Goal: Information Seeking & Learning: Learn about a topic

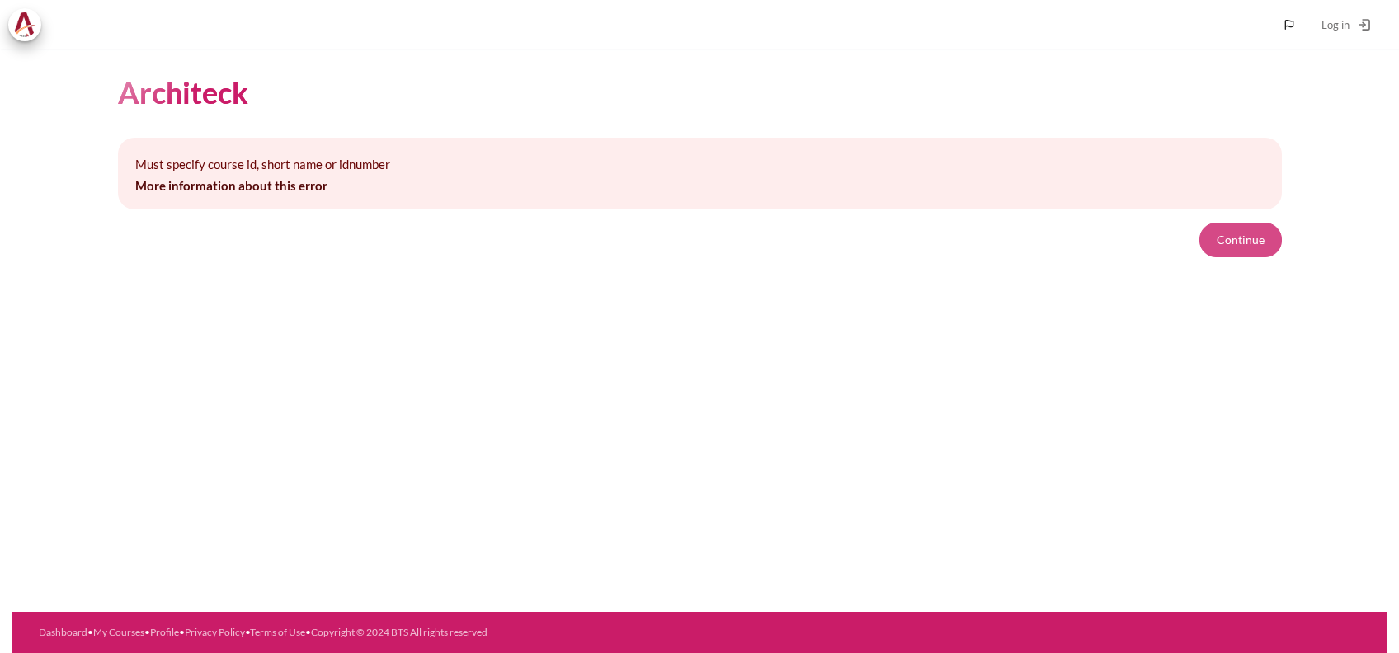
click at [1260, 238] on button "Continue" at bounding box center [1240, 240] width 82 height 35
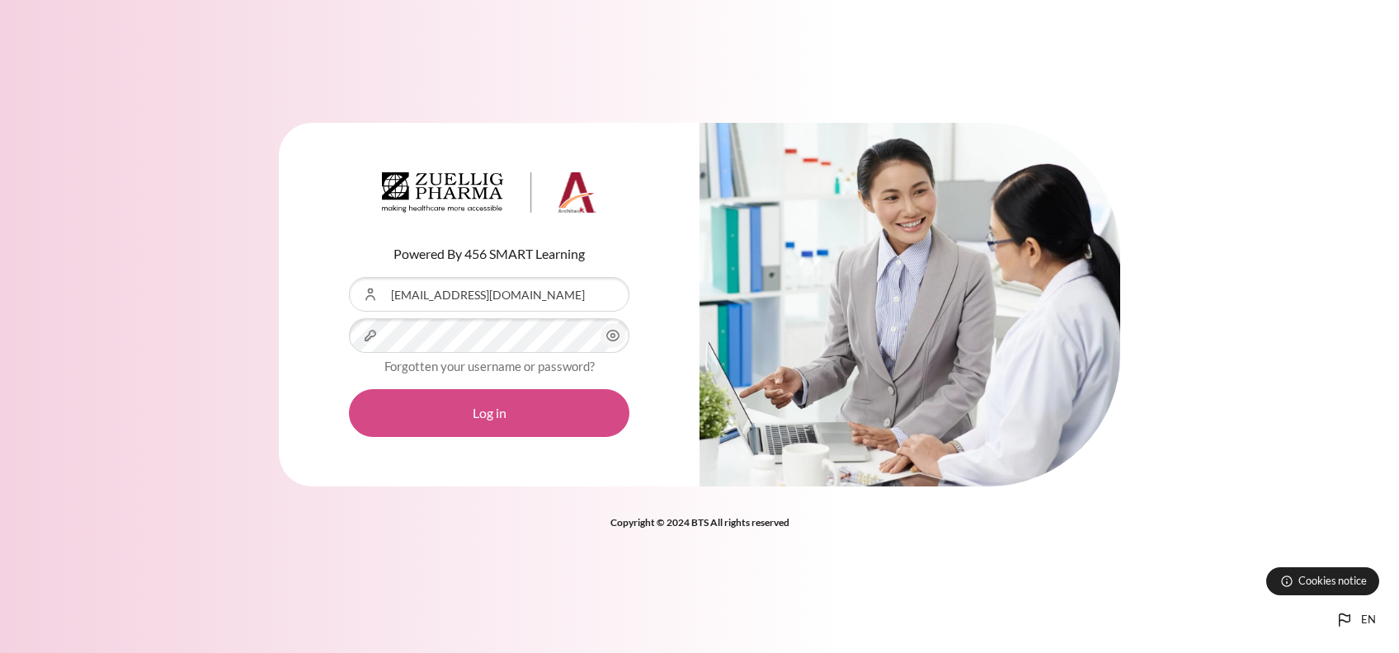
click at [396, 429] on button "Log in" at bounding box center [489, 413] width 280 height 48
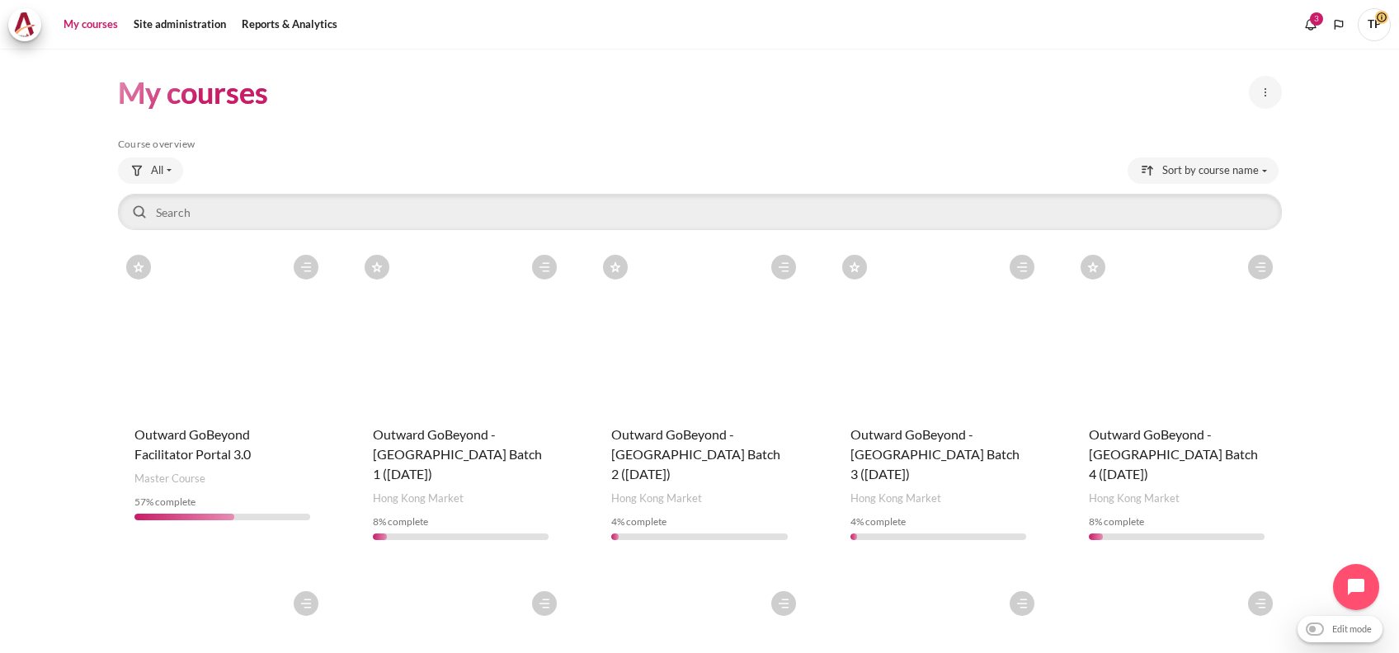
click at [269, 335] on figure "Content" at bounding box center [222, 329] width 209 height 165
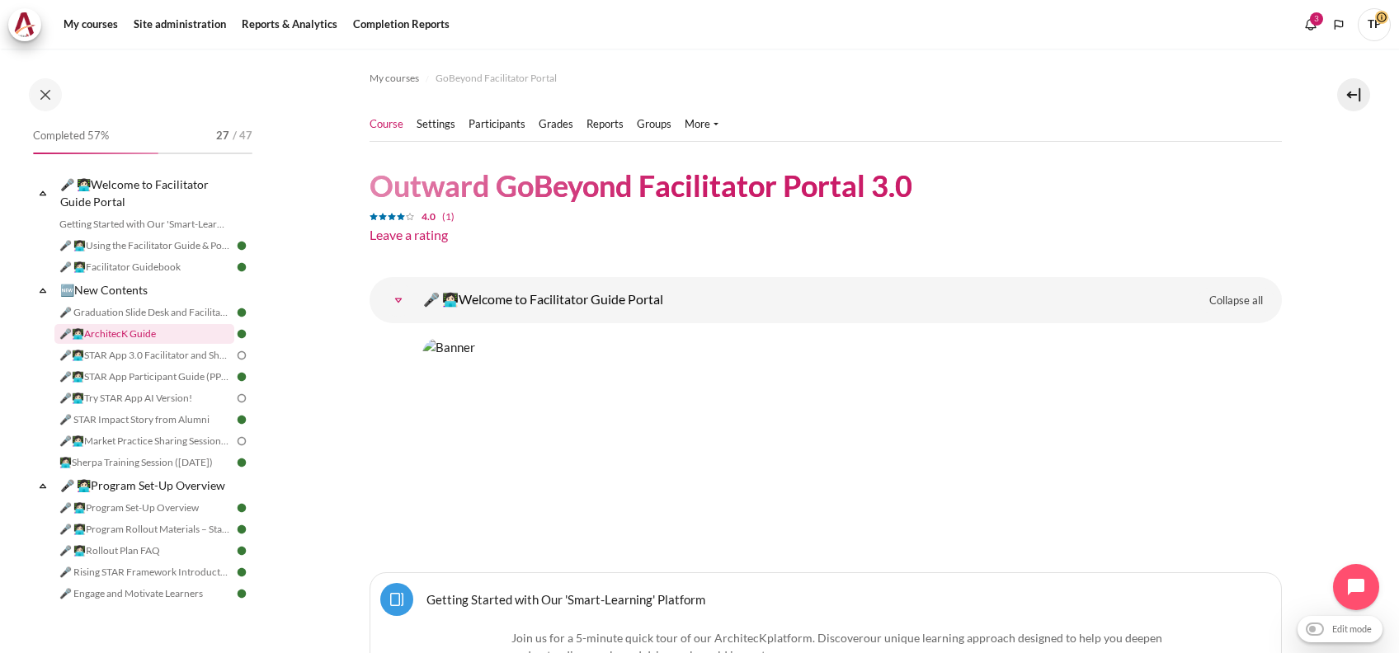
click at [139, 330] on link "🎤👩🏻‍💻ArchitecK Guide" at bounding box center [144, 334] width 180 height 20
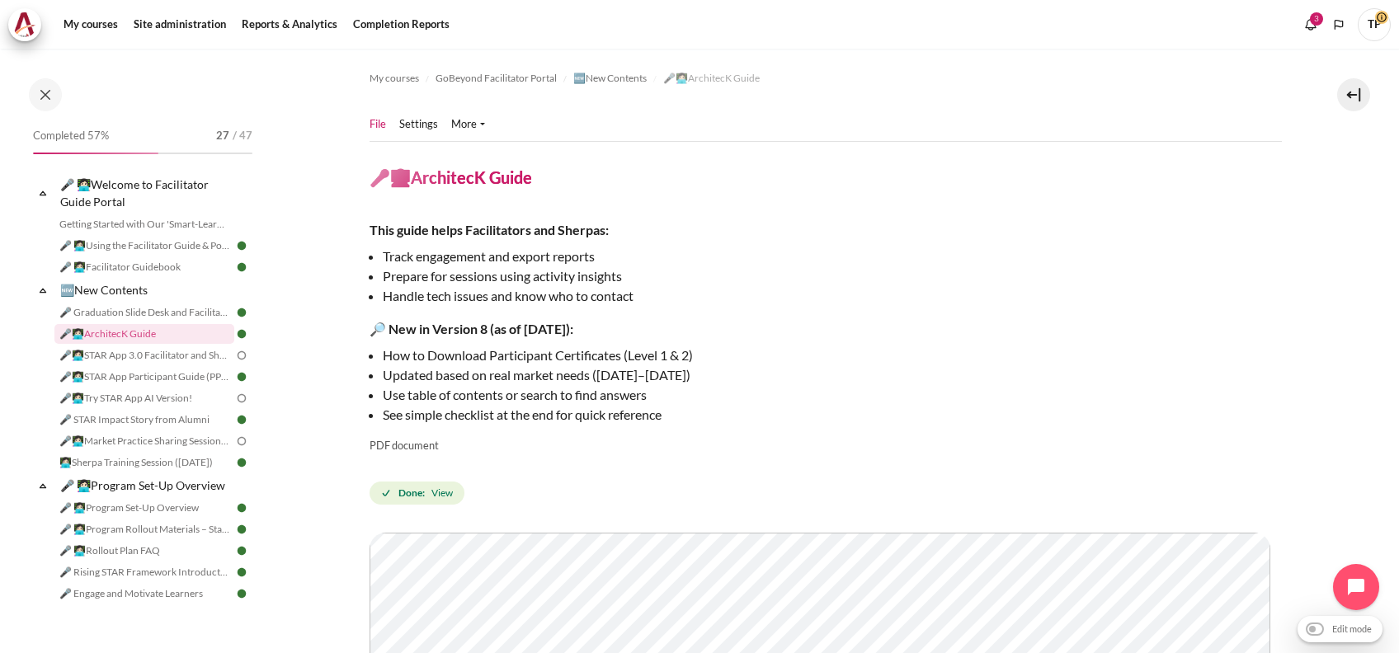
click at [925, 378] on p "Updated based on real market needs ([DATE]–[DATE])" at bounding box center [665, 375] width 564 height 20
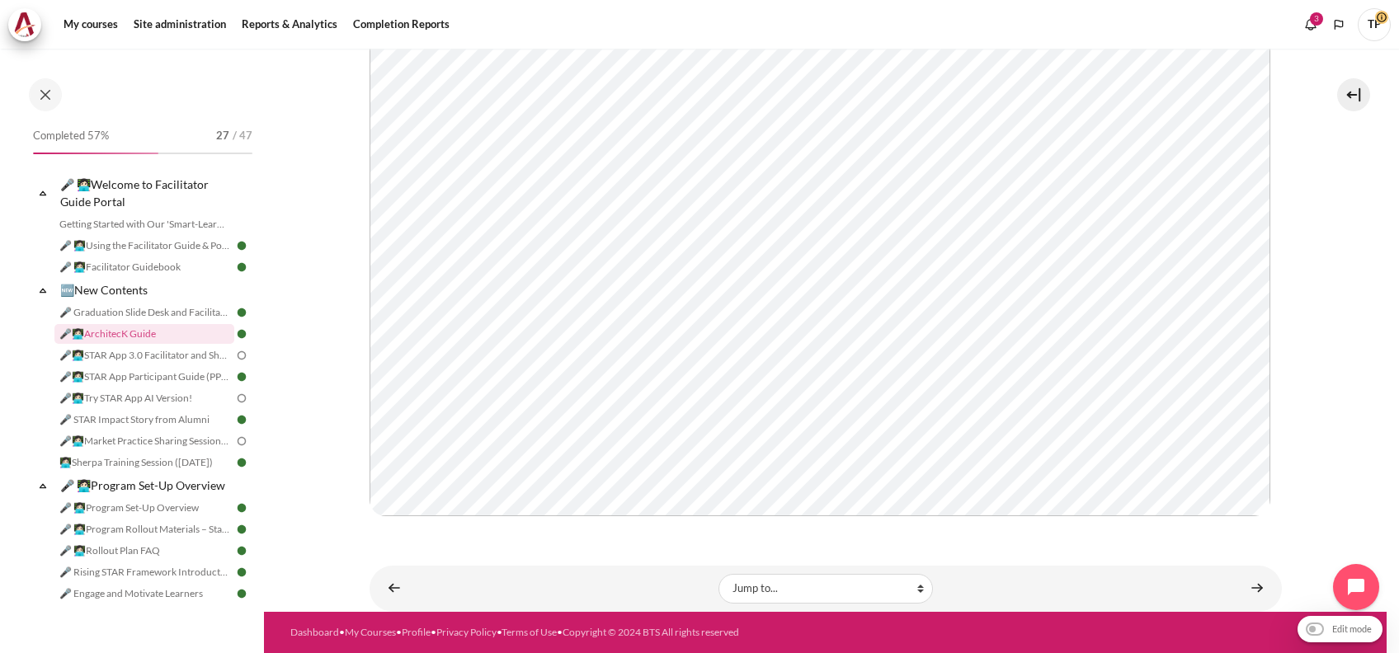
click at [337, 256] on section "My courses GoBeyond Facilitator Portal 🆕New Contents 🎤👩🏻‍💻ArchitecK Guide" at bounding box center [825, 74] width 1122 height 1075
click at [1315, 322] on section "My courses GoBeyond Facilitator Portal 🆕New Contents 🎤👩🏻‍💻ArchitecK Guide" at bounding box center [825, 74] width 1122 height 1075
click at [1278, 279] on section "My courses GoBeyond Facilitator Portal 🆕New Contents 🎤👩🏻‍💻ArchitecK Guide" at bounding box center [825, 74] width 1122 height 1075
